Goal: Transaction & Acquisition: Purchase product/service

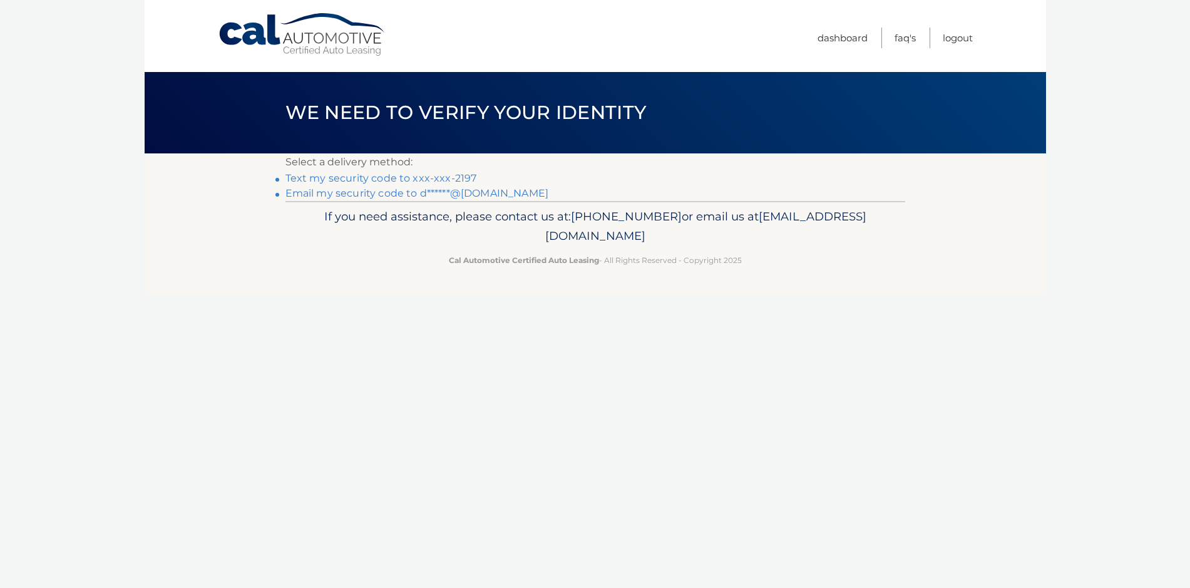
click at [459, 180] on link "Text my security code to xxx-xxx-2197" at bounding box center [380, 178] width 191 height 12
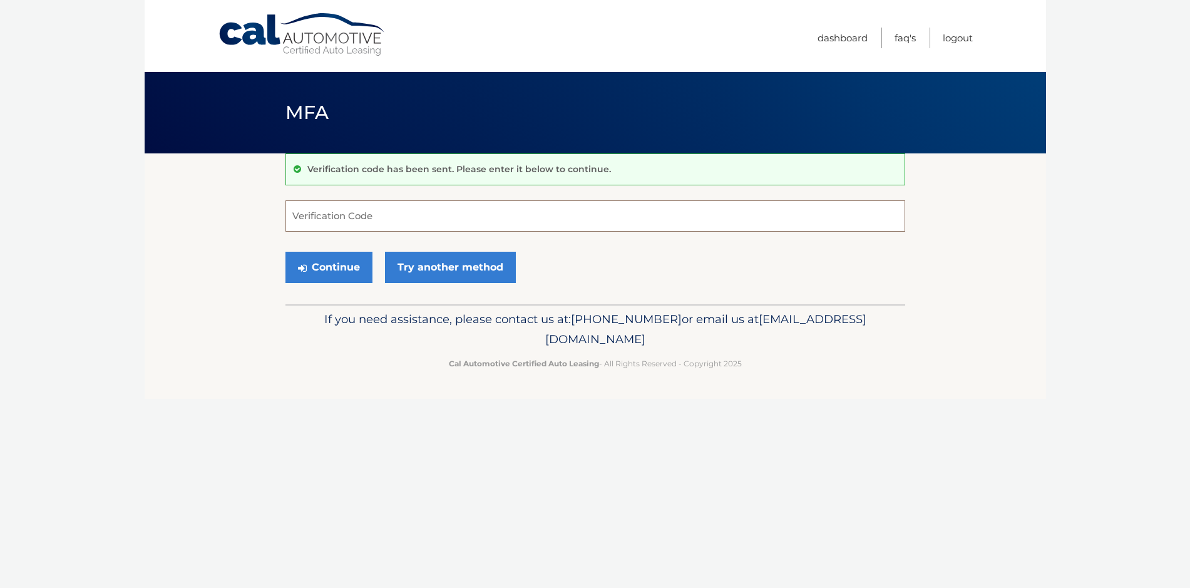
click at [387, 215] on input "Verification Code" at bounding box center [594, 215] width 619 height 31
type input "398985"
click at [348, 280] on button "Continue" at bounding box center [328, 267] width 87 height 31
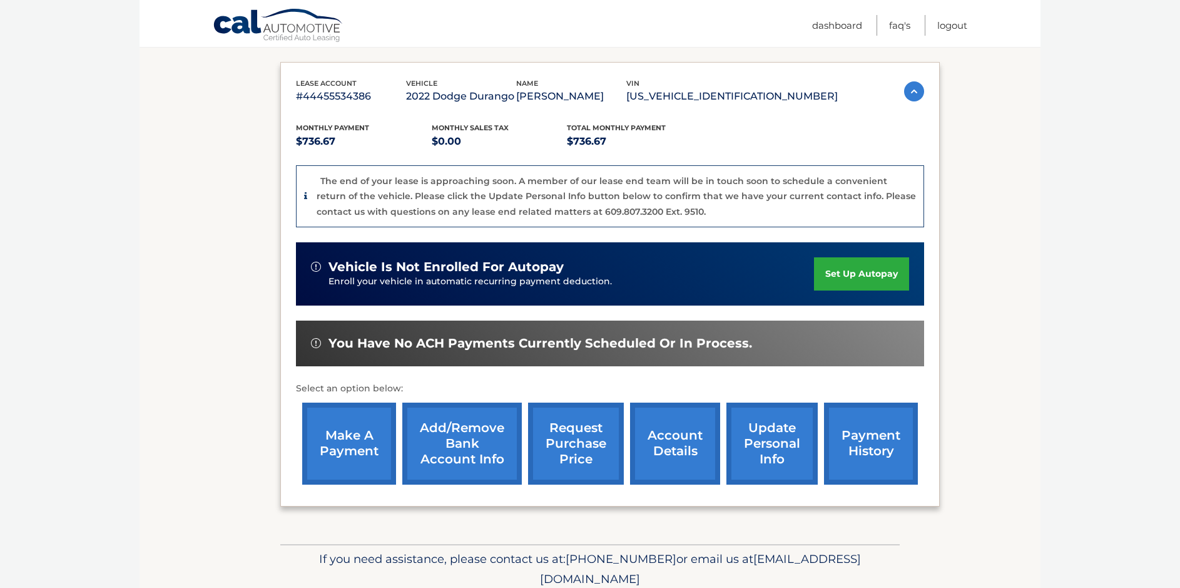
scroll to position [232, 0]
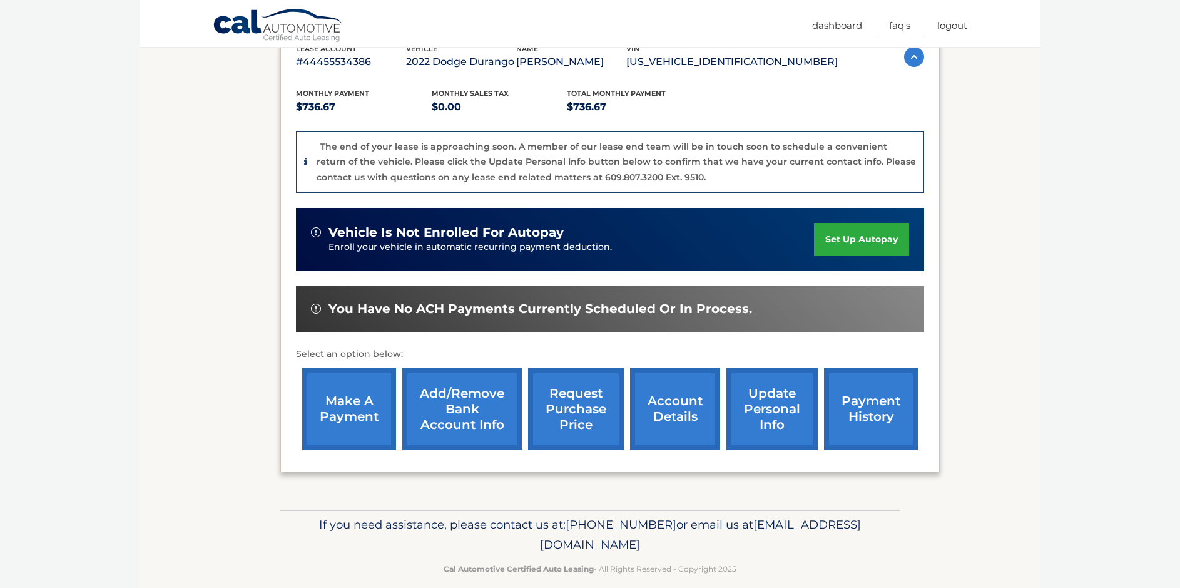
click at [369, 412] on link "make a payment" at bounding box center [349, 409] width 94 height 82
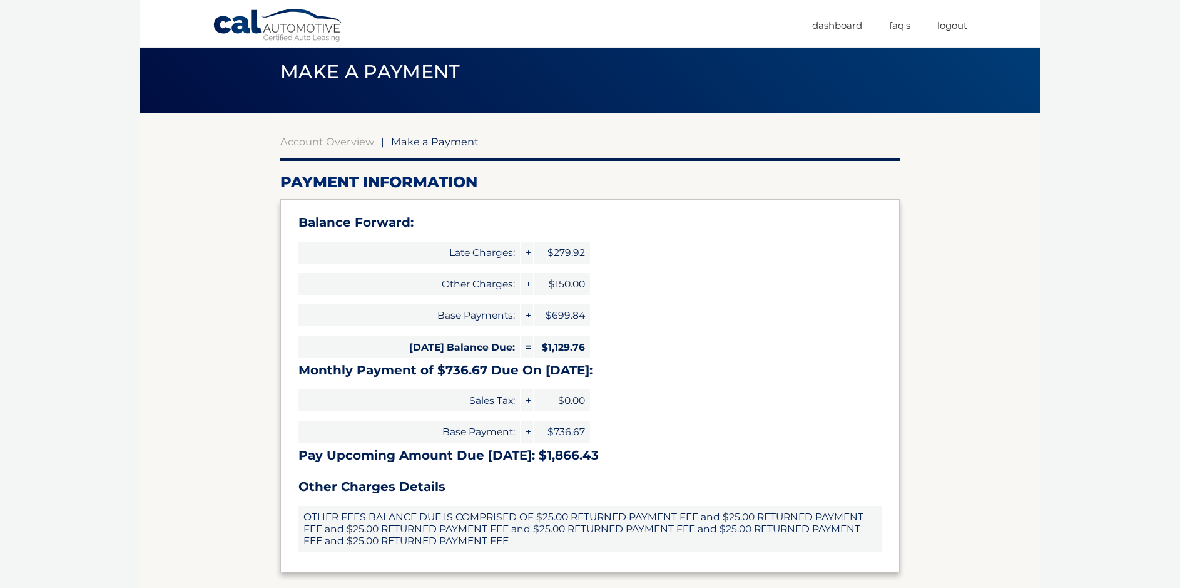
scroll to position [237, 0]
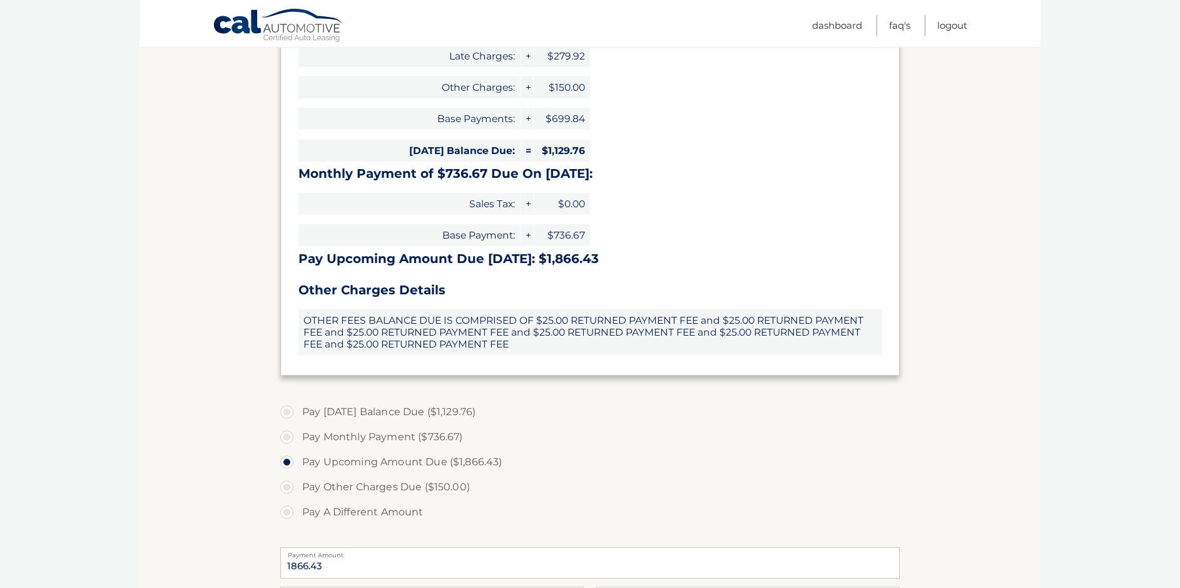
click at [291, 439] on label "Pay Monthly Payment ($736.67)" at bounding box center [589, 436] width 619 height 25
click at [291, 439] on input "Pay Monthly Payment ($736.67)" at bounding box center [291, 434] width 13 height 20
radio input "true"
type input "736.67"
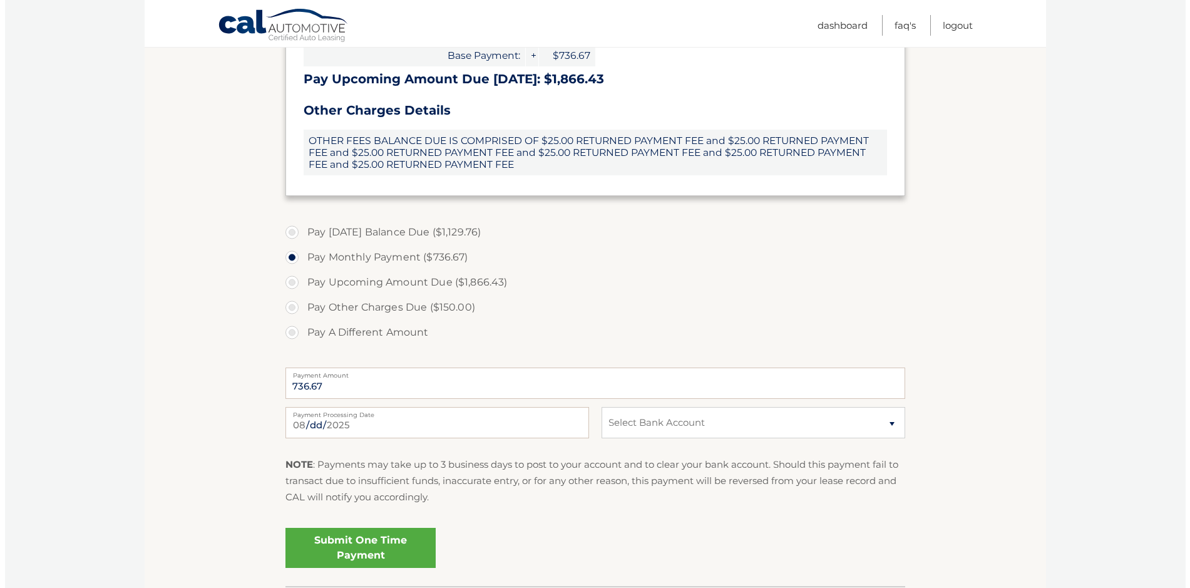
scroll to position [450, 0]
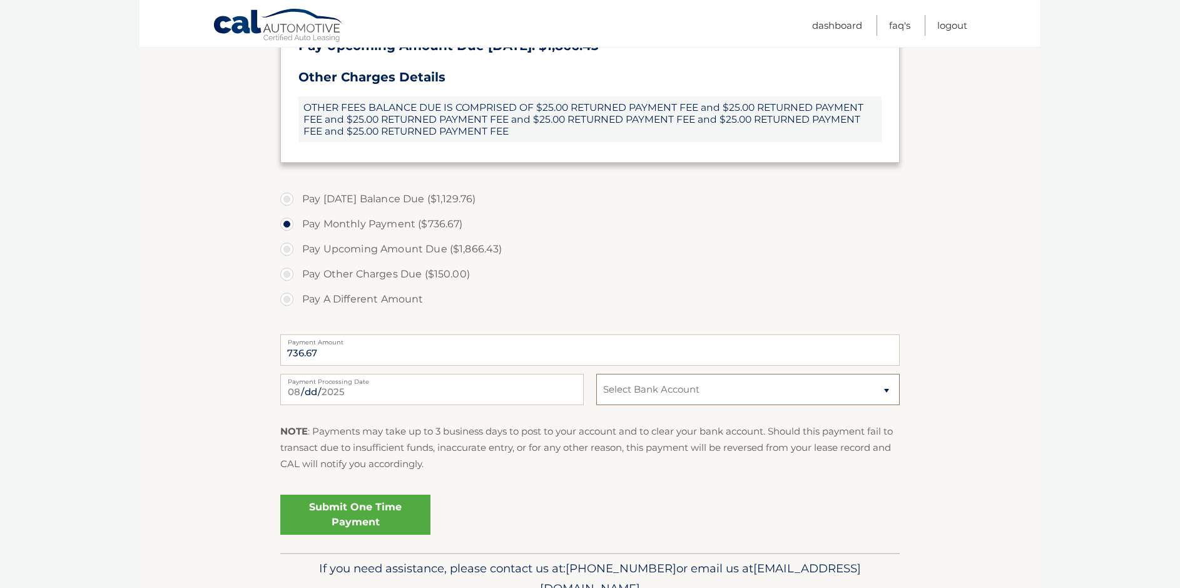
click at [879, 393] on select "Select Bank Account BUS&#039; ACCT JPMORGAN CHASE BANK, NA *****9801 Checking J…" at bounding box center [747, 389] width 303 height 31
select select "OTY3MDMxZGYtNGRlZS00NzI5LTg2MjktYThmNWY5ZmU3MmY5"
click at [596, 374] on select "Select Bank Account BUS&#039; ACCT JPMORGAN CHASE BANK, NA *****9801 Checking J…" at bounding box center [747, 389] width 303 height 31
click at [337, 521] on link "Submit One Time Payment" at bounding box center [355, 514] width 150 height 40
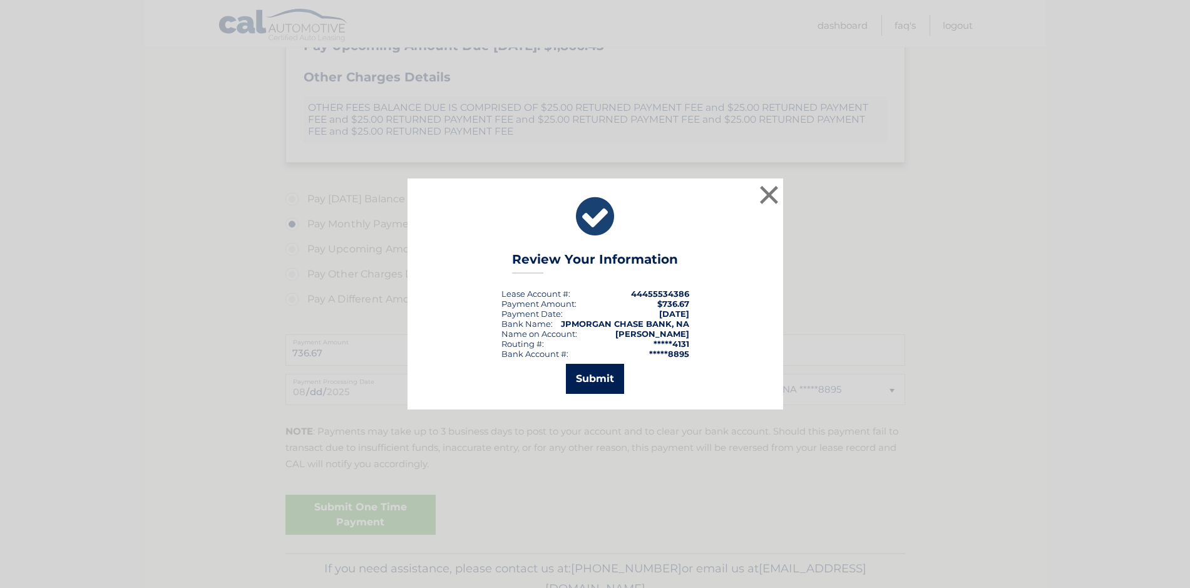
click at [603, 372] on button "Submit" at bounding box center [595, 379] width 58 height 30
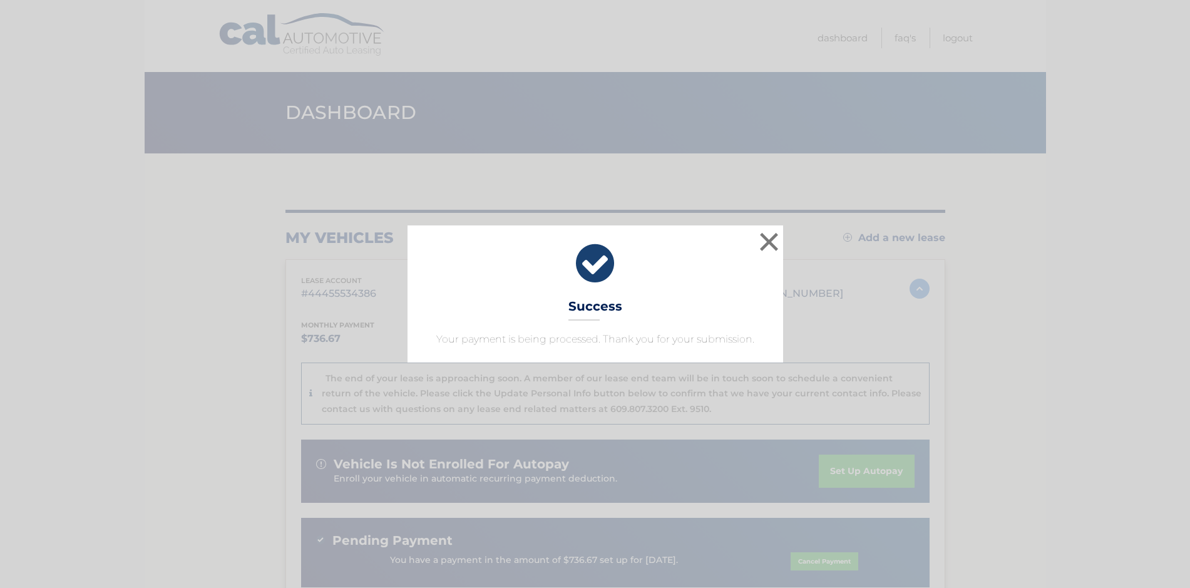
click at [1021, 322] on div "× Success Your payment is being processed. Thank you for your submission." at bounding box center [594, 293] width 1179 height 136
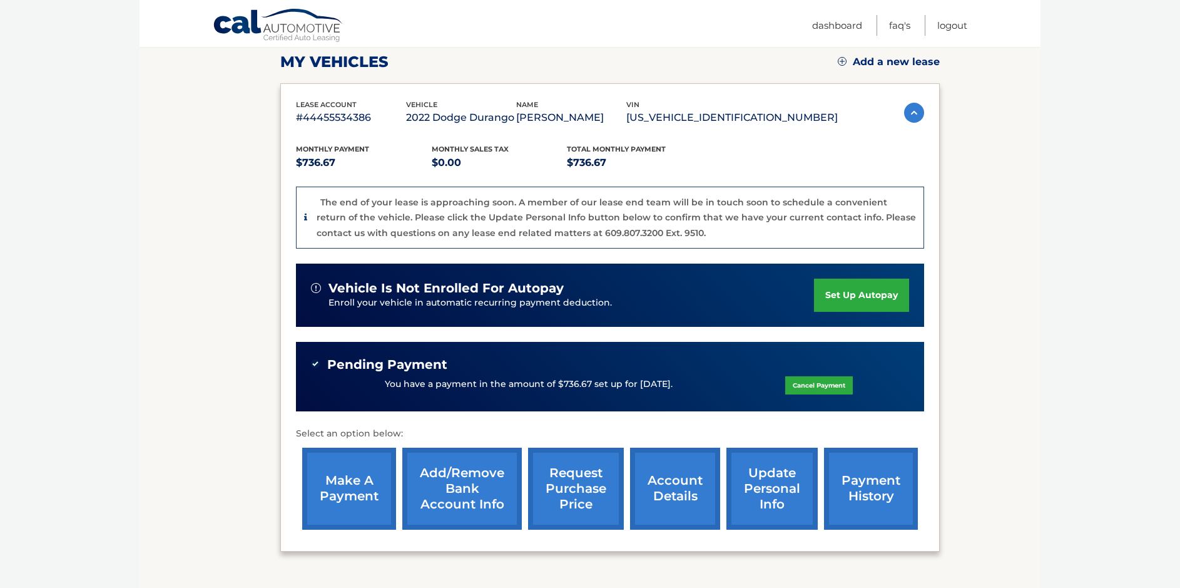
scroll to position [188, 0]
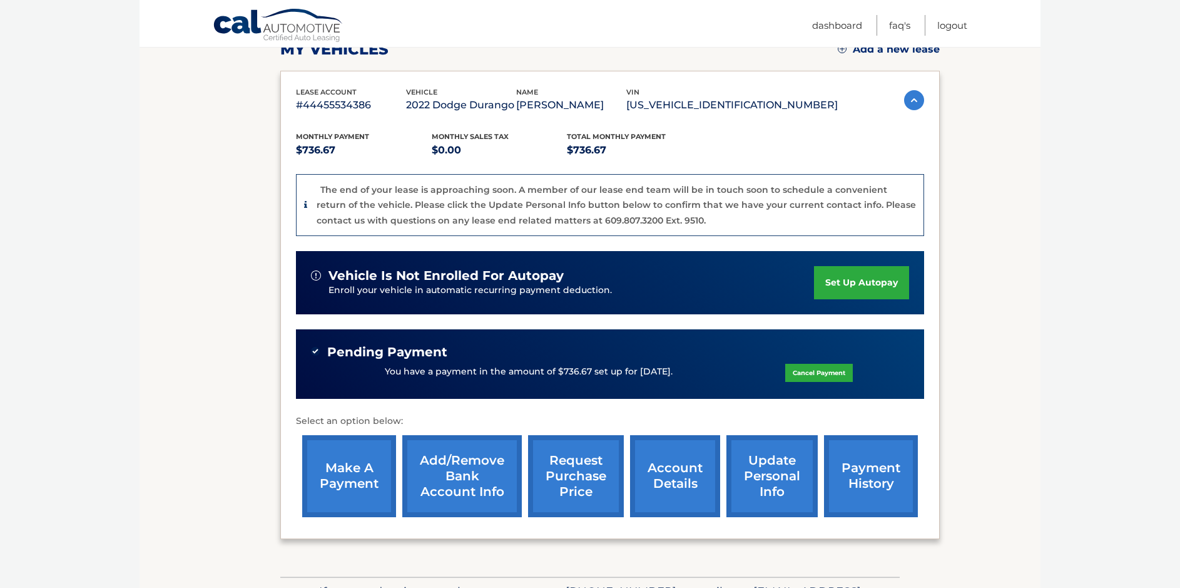
click at [639, 477] on link "account details" at bounding box center [675, 476] width 90 height 82
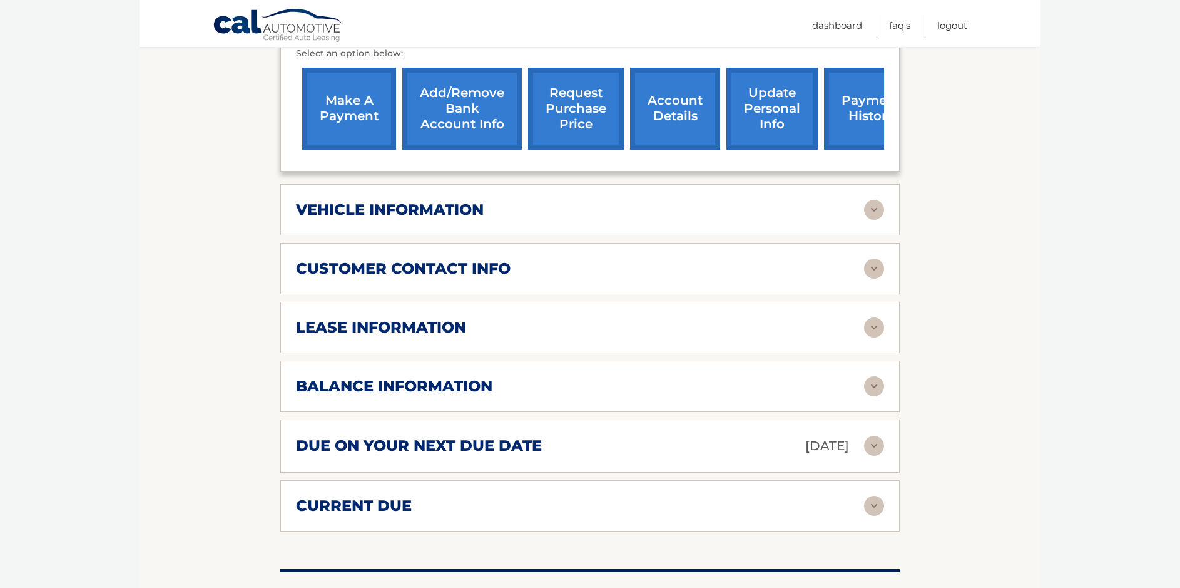
scroll to position [523, 0]
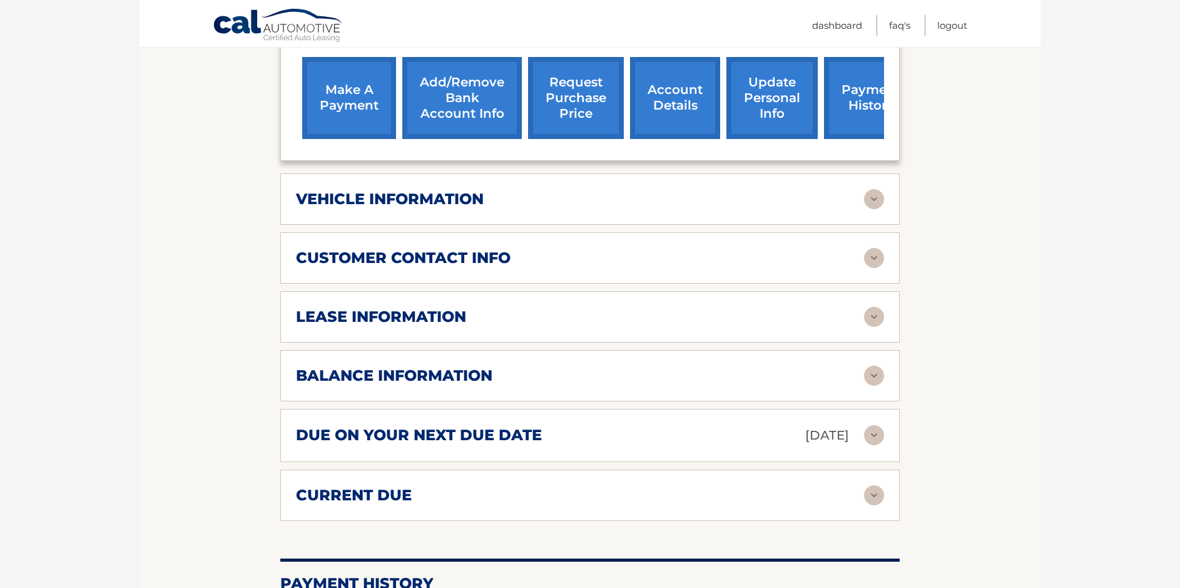
click at [449, 366] on h2 "balance information" at bounding box center [394, 375] width 196 height 19
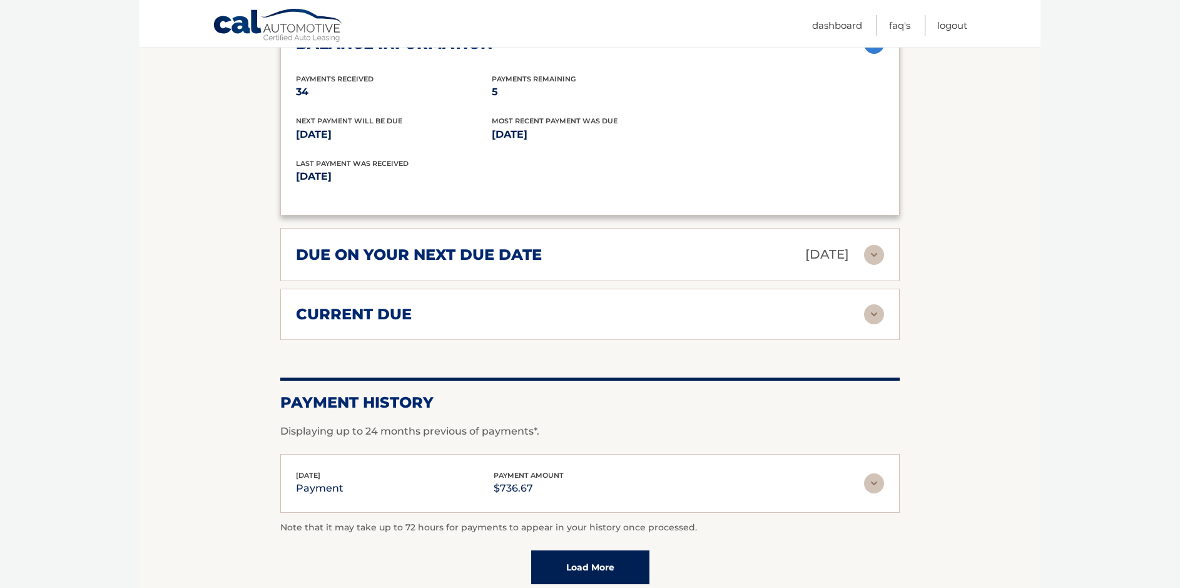
scroll to position [862, 0]
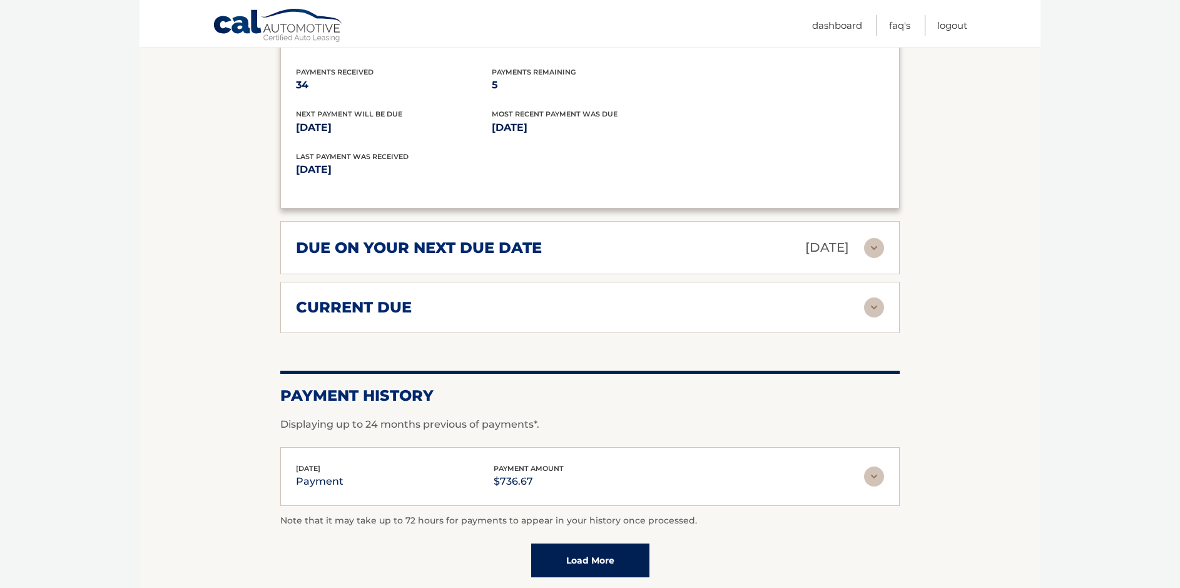
click at [379, 298] on h2 "current due" at bounding box center [354, 307] width 116 height 19
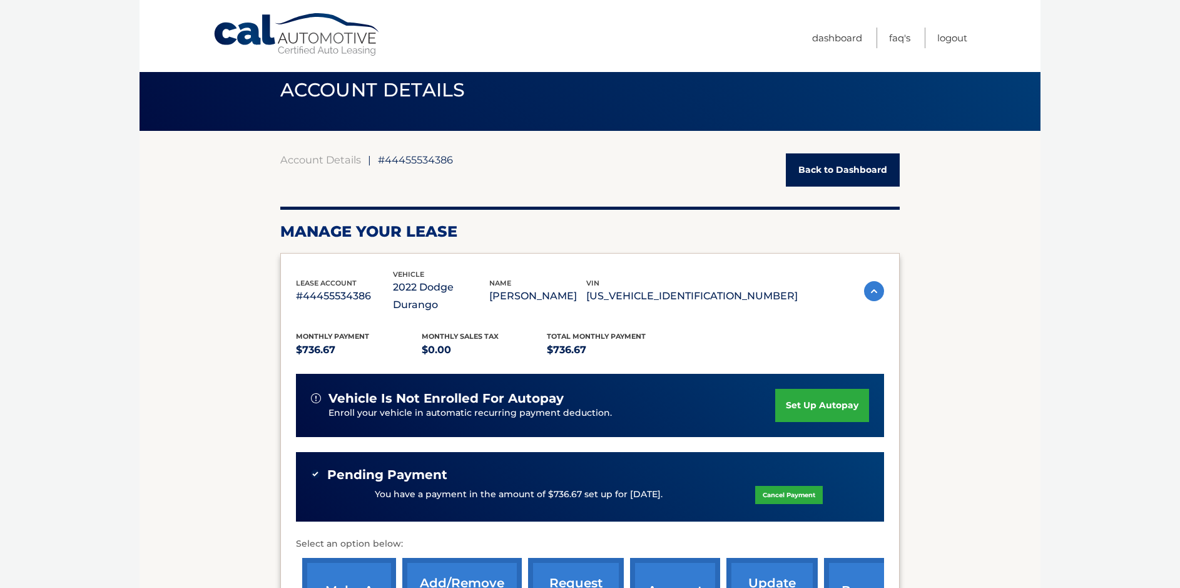
scroll to position [6, 0]
